Goal: Task Accomplishment & Management: Manage account settings

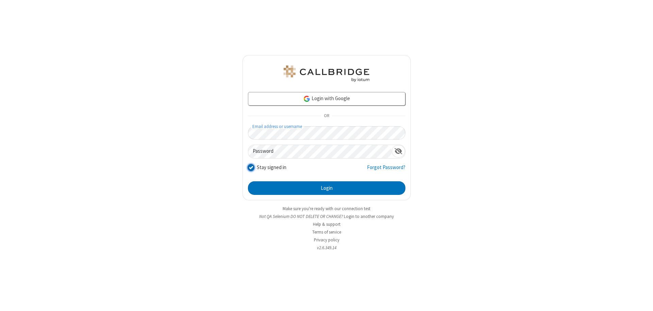
click at [250, 167] on input "Stay signed in" at bounding box center [251, 167] width 6 height 7
checkbox input "false"
click at [326, 188] on button "Login" at bounding box center [326, 188] width 157 height 14
click at [250, 167] on input "Stay signed in" at bounding box center [251, 167] width 6 height 7
checkbox input "false"
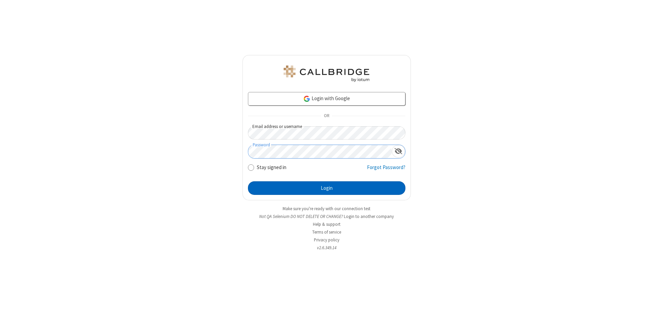
click at [326, 188] on button "Login" at bounding box center [326, 188] width 157 height 14
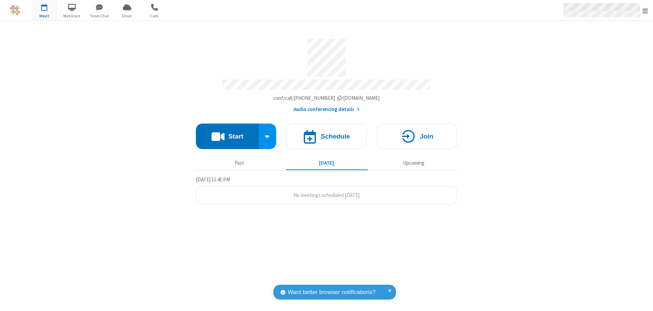
click at [645, 10] on span "Open menu" at bounding box center [644, 10] width 5 height 7
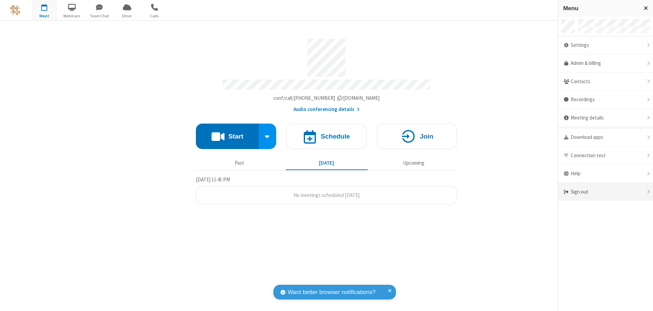
click at [605, 192] on div "Sign out" at bounding box center [605, 192] width 95 height 18
